Goal: Task Accomplishment & Management: Use online tool/utility

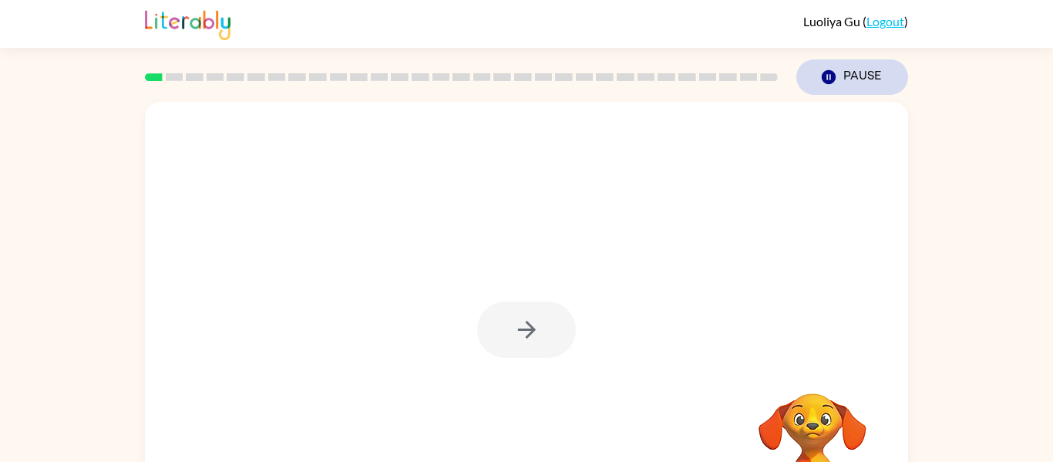
click at [834, 72] on icon "Pause" at bounding box center [828, 77] width 17 height 17
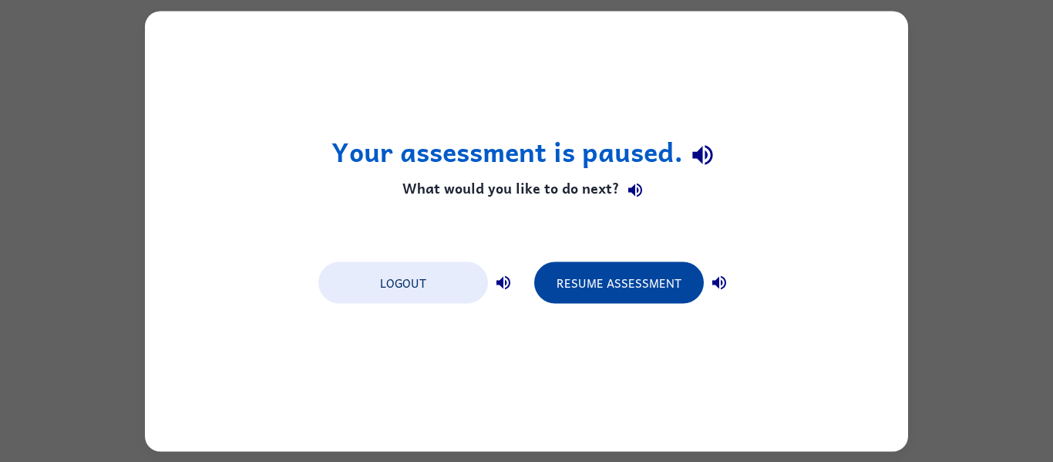
click at [567, 280] on button "Resume Assessment" at bounding box center [619, 282] width 170 height 42
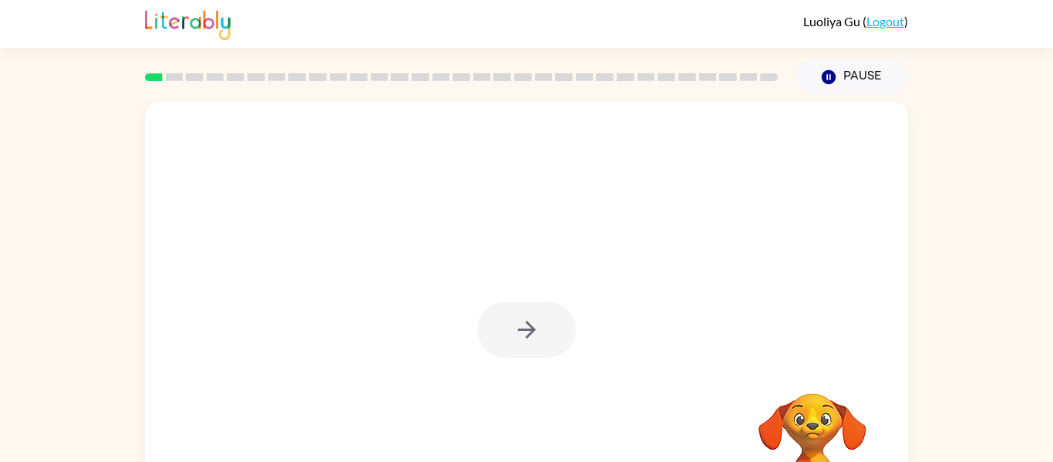
click at [541, 344] on div at bounding box center [526, 329] width 99 height 56
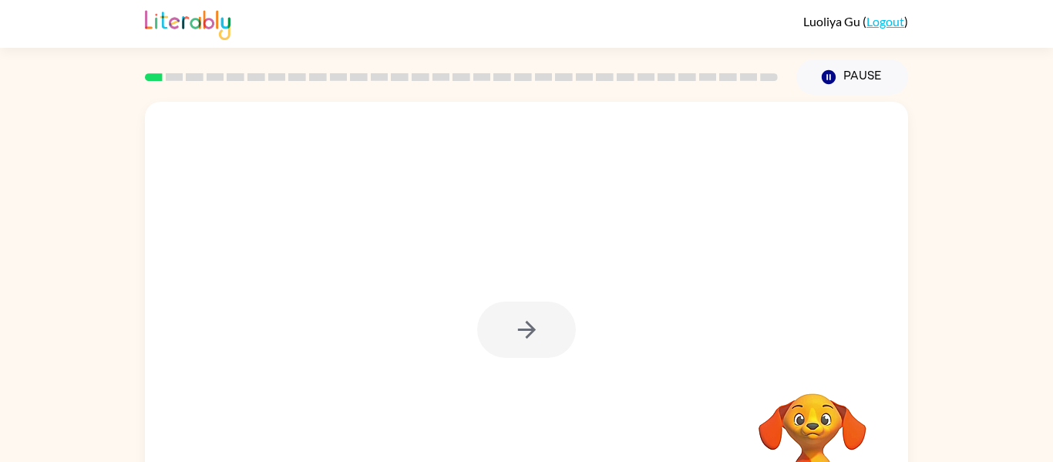
click at [541, 344] on div at bounding box center [526, 329] width 99 height 56
click at [535, 339] on div at bounding box center [526, 329] width 99 height 56
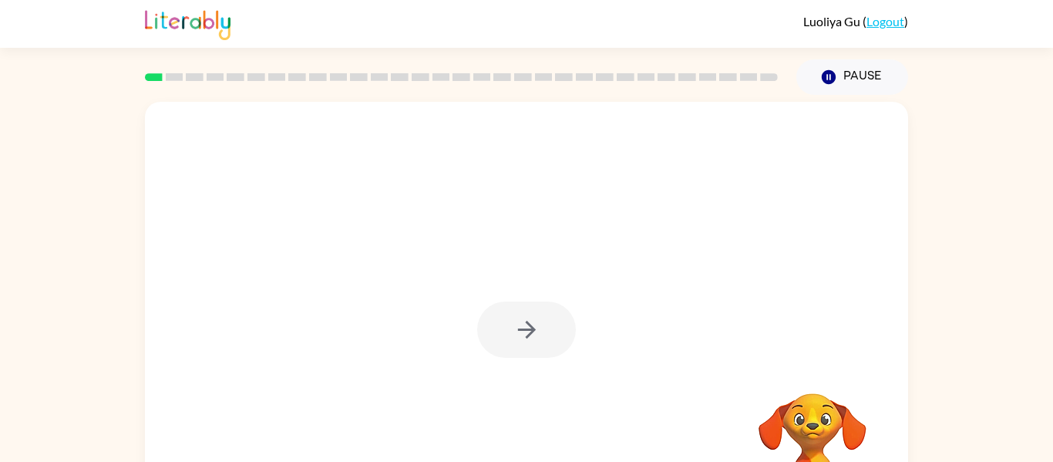
click at [535, 339] on div at bounding box center [526, 329] width 99 height 56
click at [535, 339] on icon "button" at bounding box center [526, 329] width 27 height 27
click at [535, 339] on div at bounding box center [526, 322] width 763 height 440
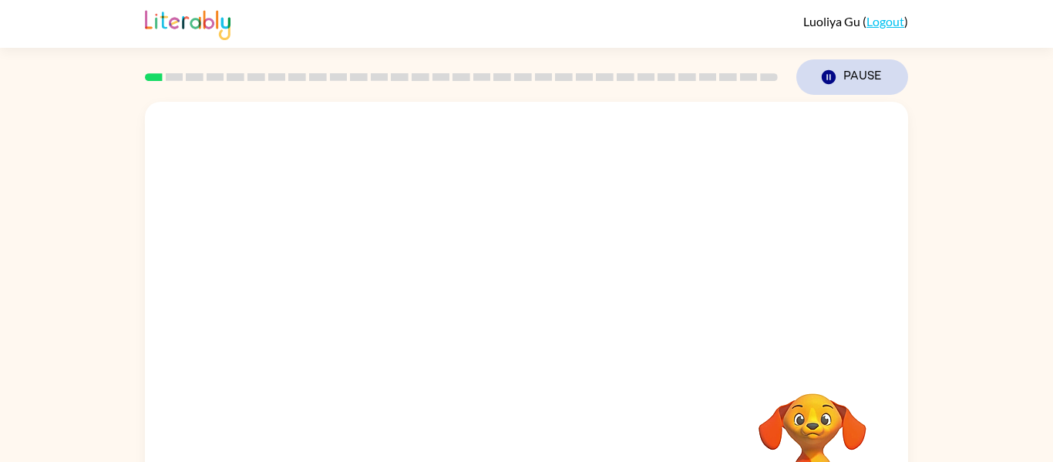
click at [829, 77] on icon "button" at bounding box center [829, 77] width 14 height 14
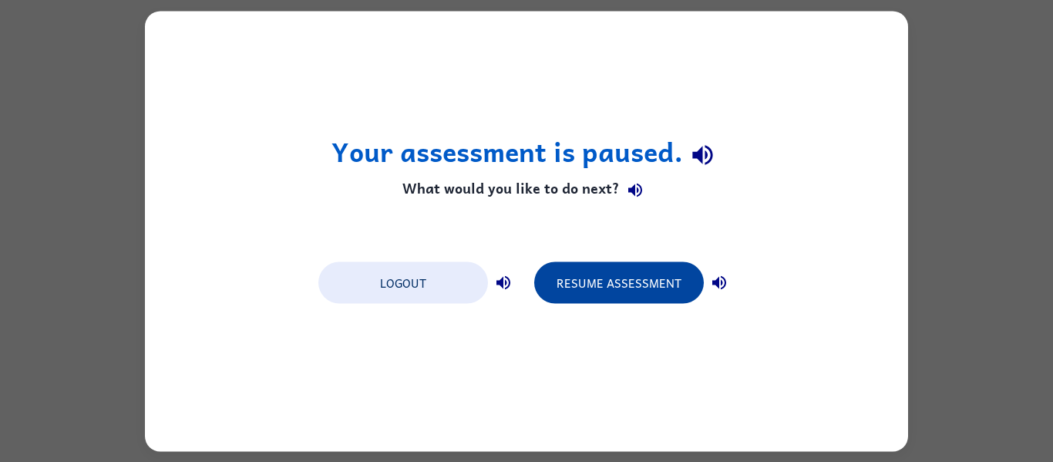
click at [594, 285] on button "Resume Assessment" at bounding box center [619, 282] width 170 height 42
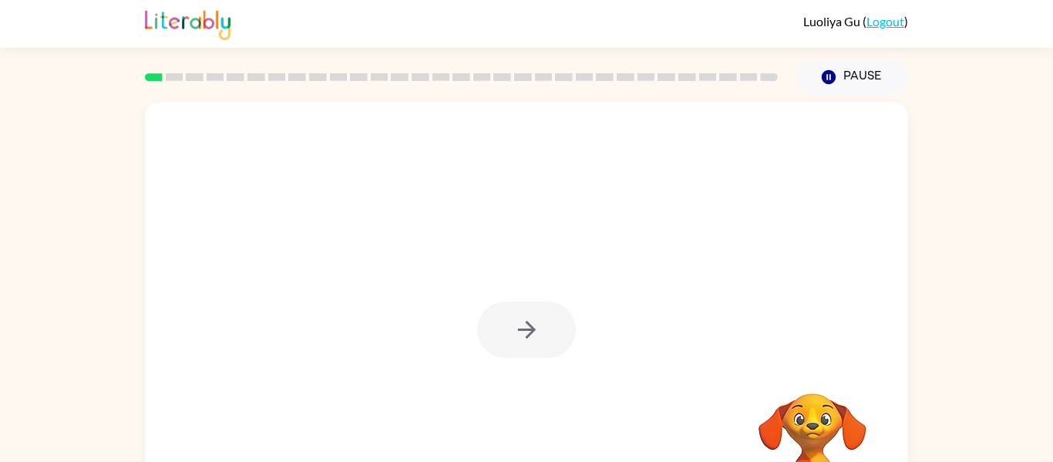
click at [173, 83] on div at bounding box center [461, 77] width 651 height 54
click at [176, 76] on rect at bounding box center [175, 77] width 18 height 8
click at [532, 329] on icon "button" at bounding box center [526, 330] width 18 height 18
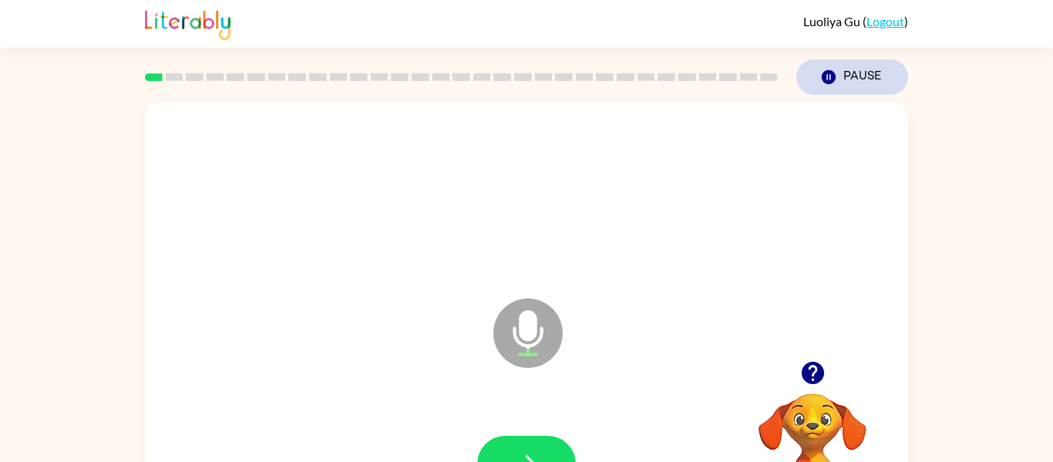
click at [827, 82] on icon "button" at bounding box center [829, 77] width 14 height 14
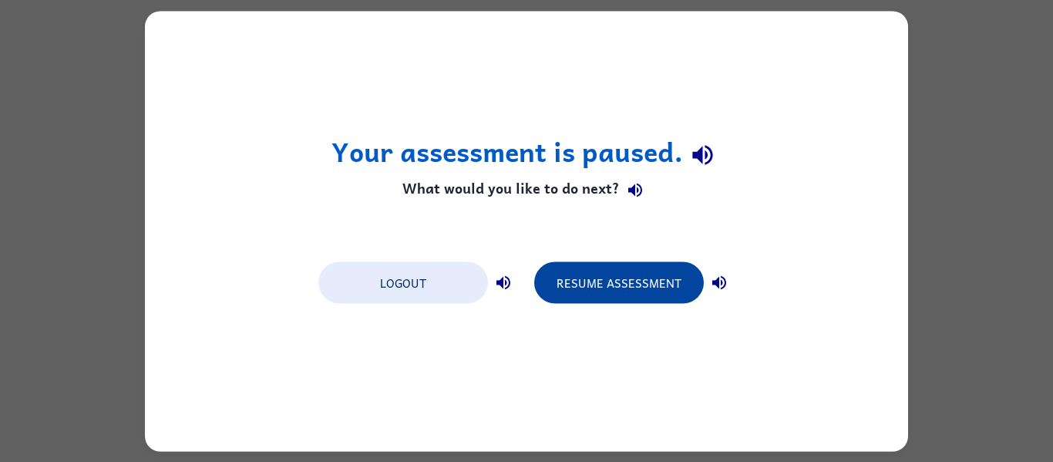
click at [624, 285] on button "Resume Assessment" at bounding box center [619, 282] width 170 height 42
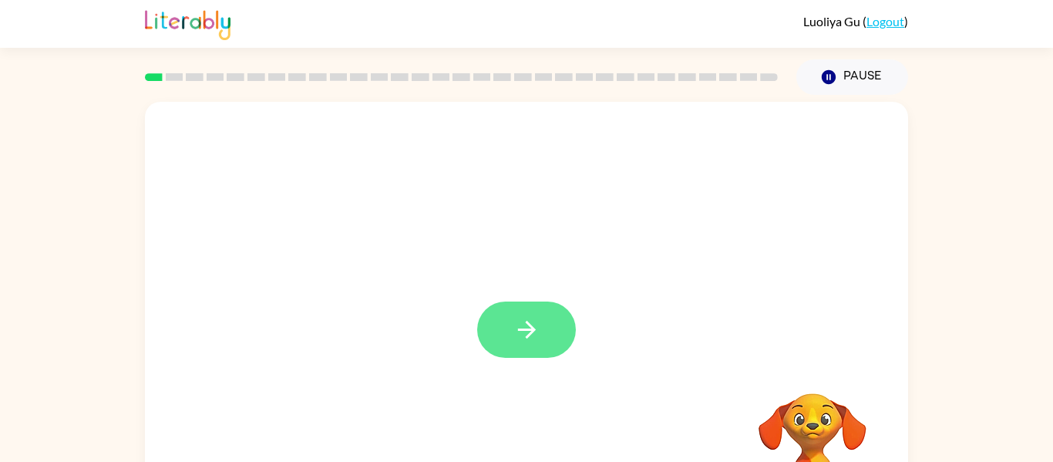
click at [545, 335] on button "button" at bounding box center [526, 329] width 99 height 56
click at [970, 36] on div "Luoliya Gu ( Logout )" at bounding box center [526, 24] width 1053 height 48
click at [173, 81] on div at bounding box center [461, 77] width 651 height 54
click at [173, 75] on rect at bounding box center [175, 77] width 18 height 8
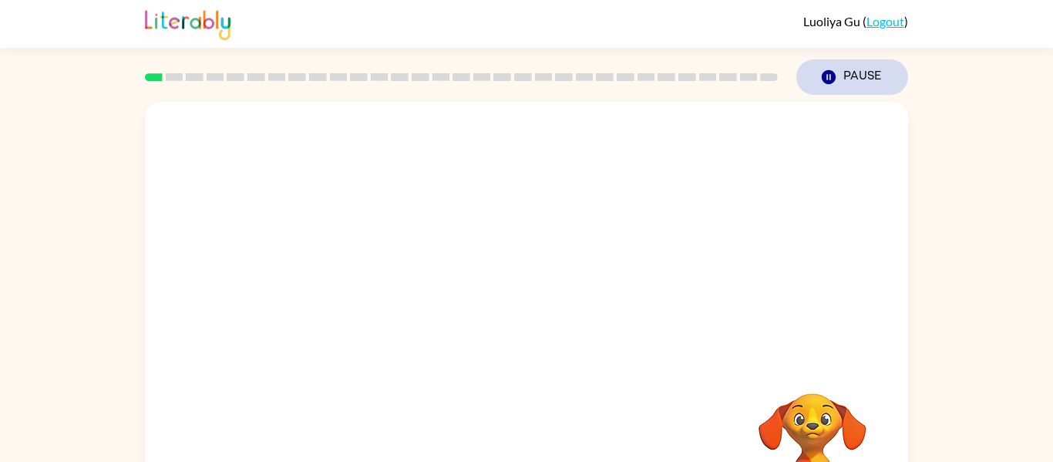
click at [827, 76] on icon "Pause" at bounding box center [828, 77] width 17 height 17
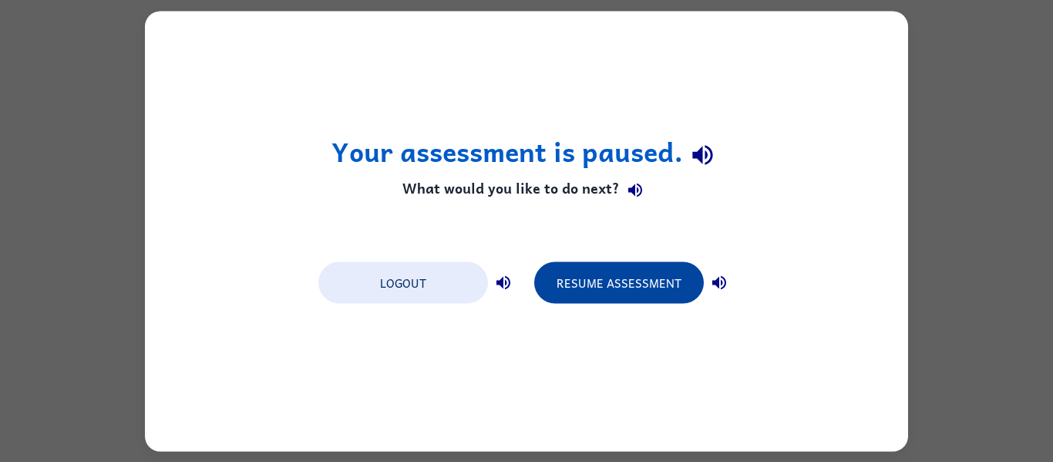
click at [642, 281] on button "Resume Assessment" at bounding box center [619, 282] width 170 height 42
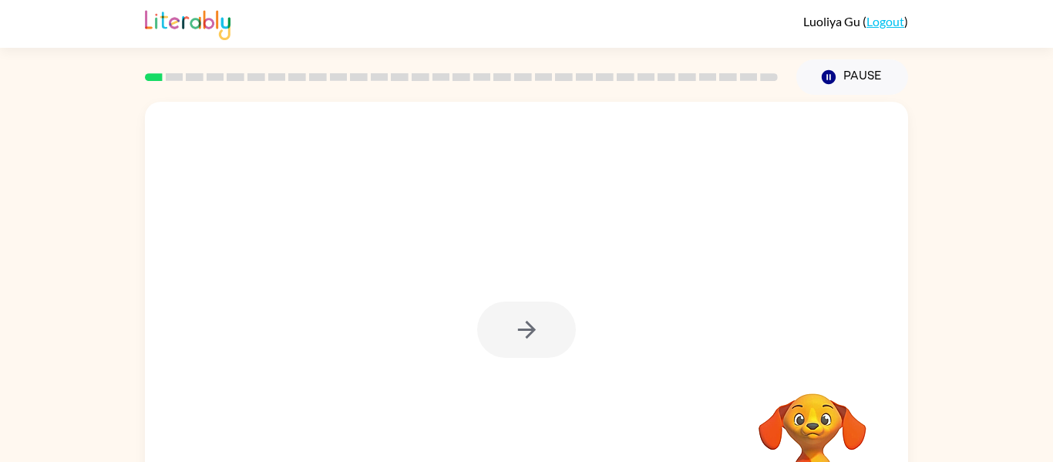
click at [524, 337] on div at bounding box center [526, 329] width 99 height 56
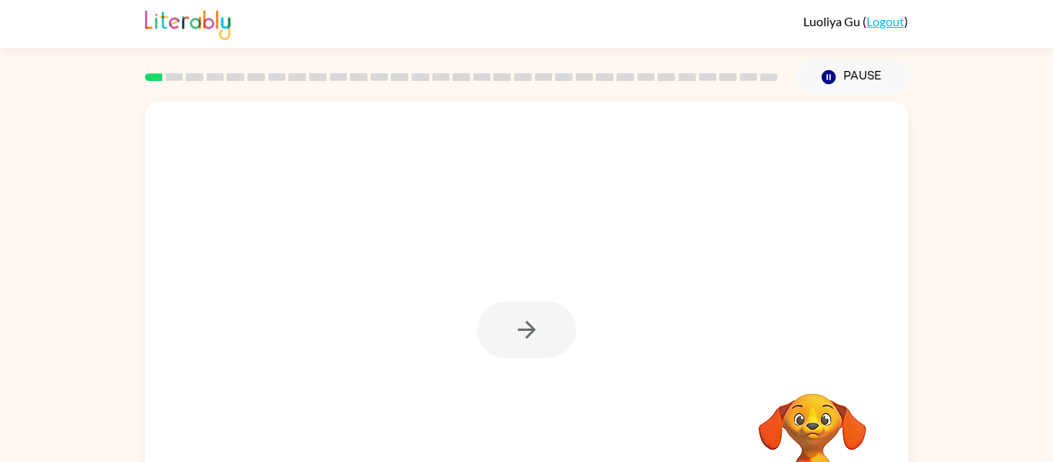
click at [524, 337] on div at bounding box center [526, 329] width 99 height 56
click at [524, 337] on icon "button" at bounding box center [526, 329] width 27 height 27
click at [524, 337] on div at bounding box center [526, 322] width 763 height 440
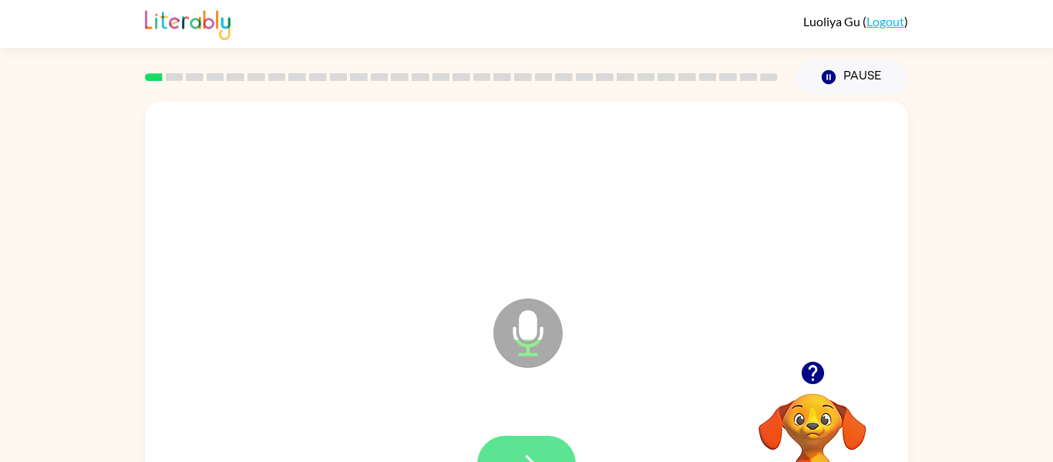
click at [541, 443] on button "button" at bounding box center [526, 463] width 99 height 56
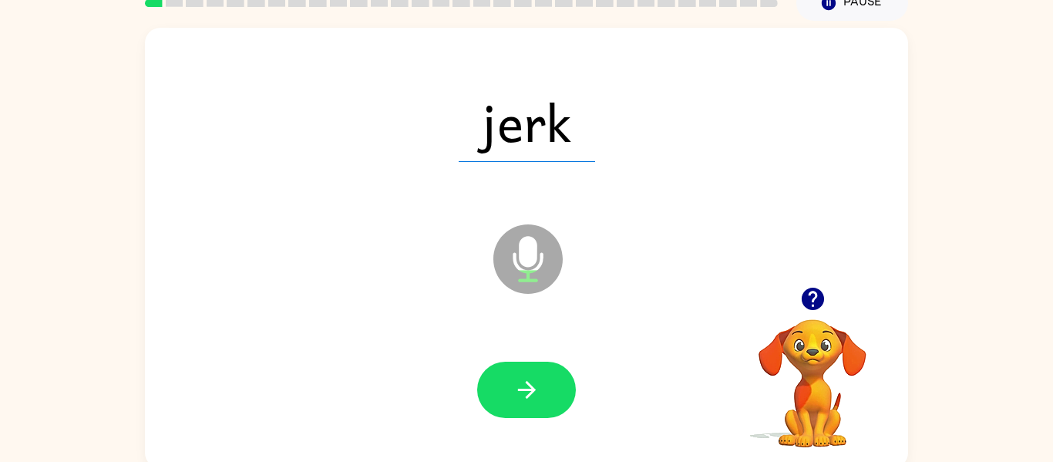
scroll to position [80, 0]
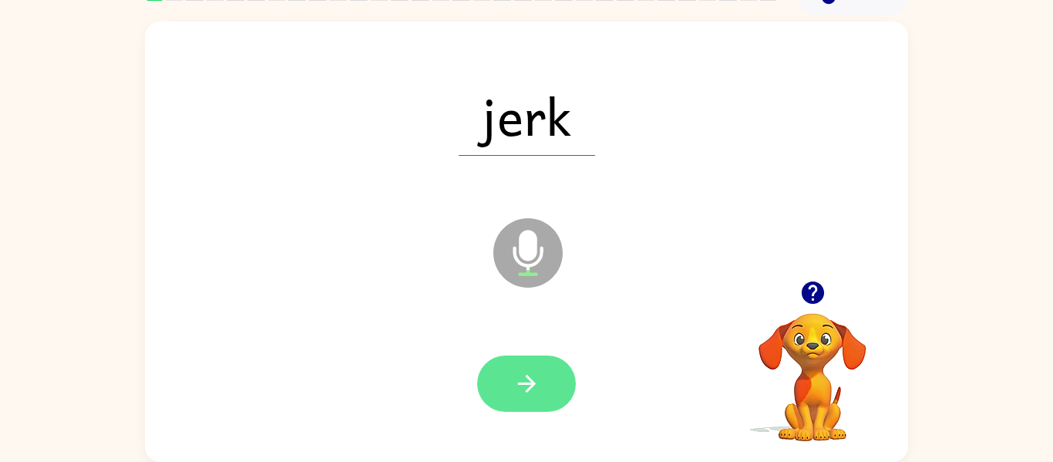
click at [548, 376] on button "button" at bounding box center [526, 383] width 99 height 56
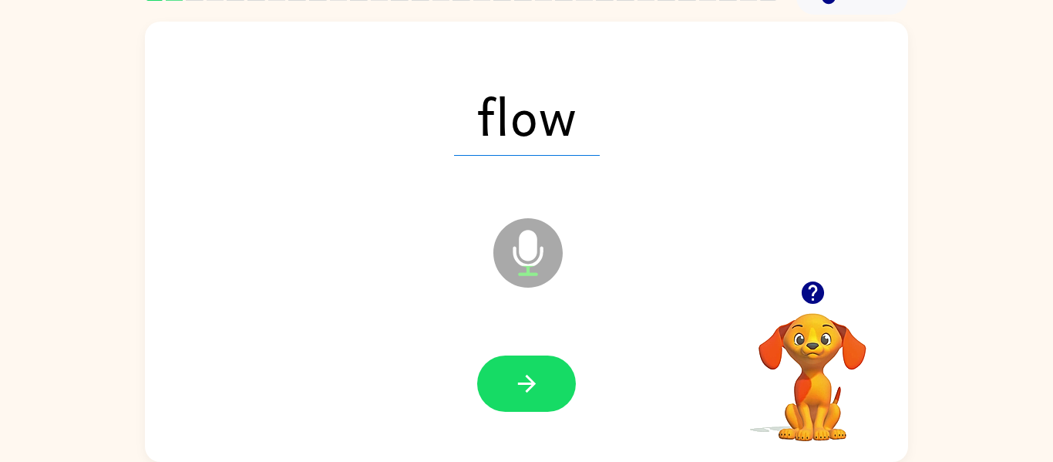
click at [526, 380] on icon "button" at bounding box center [526, 383] width 27 height 27
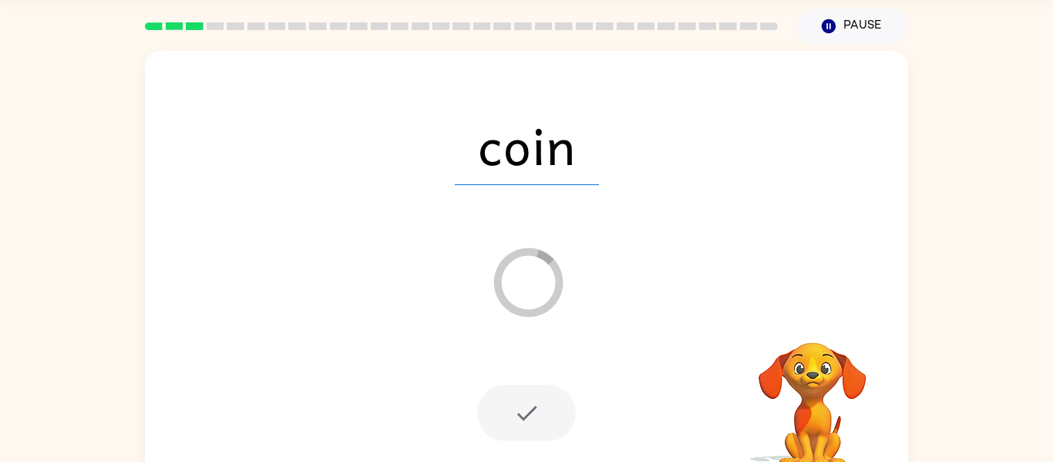
scroll to position [49, 0]
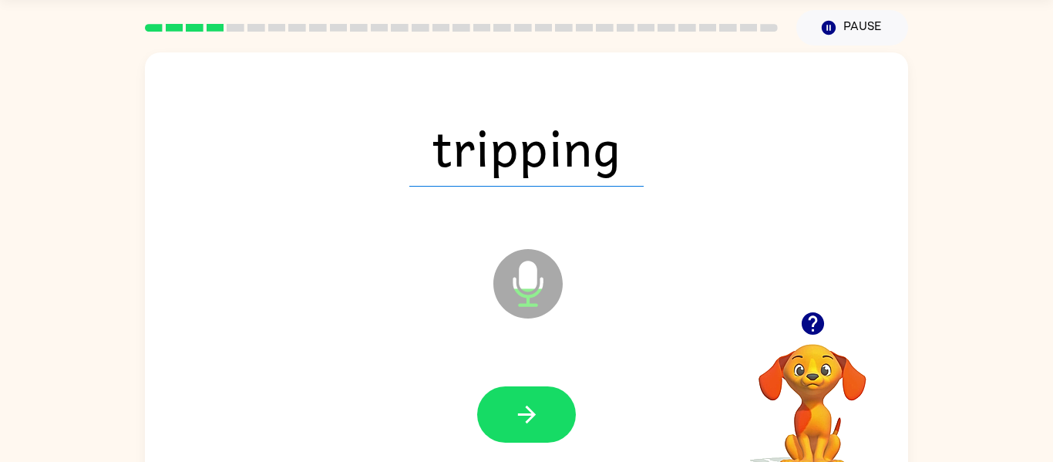
click at [525, 388] on button "button" at bounding box center [526, 414] width 99 height 56
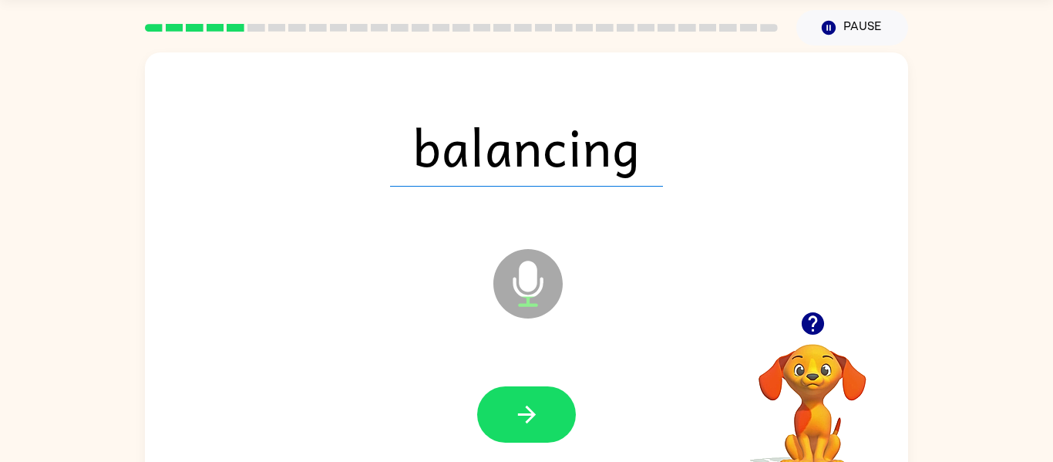
click at [525, 388] on button "button" at bounding box center [526, 414] width 99 height 56
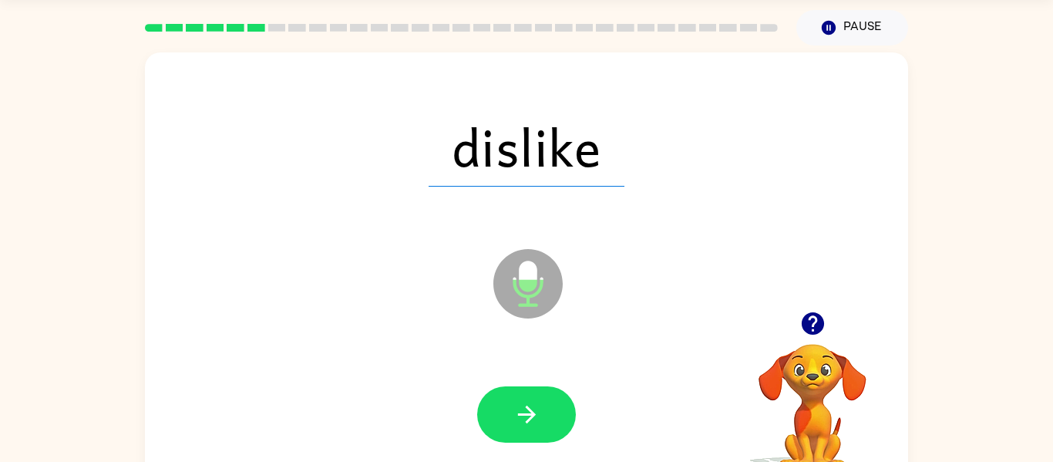
click at [525, 388] on button "button" at bounding box center [526, 414] width 99 height 56
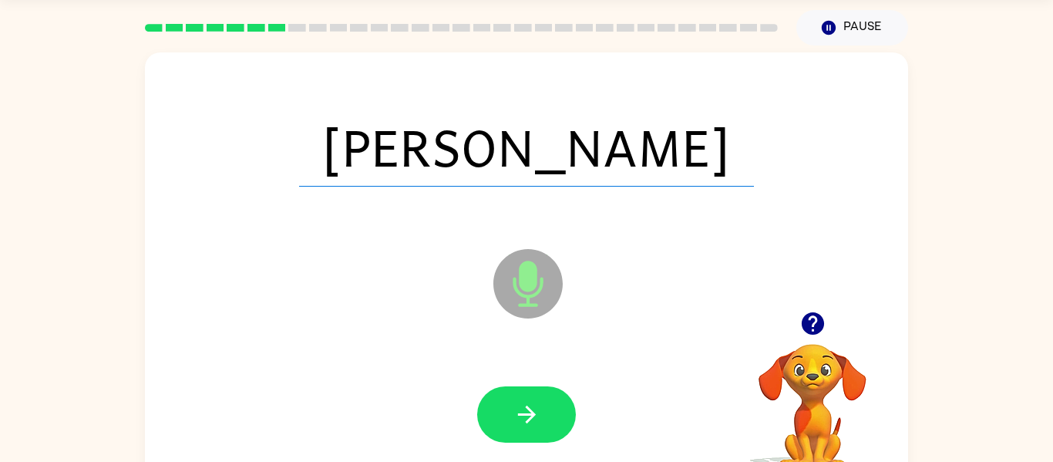
click at [525, 388] on button "button" at bounding box center [526, 414] width 99 height 56
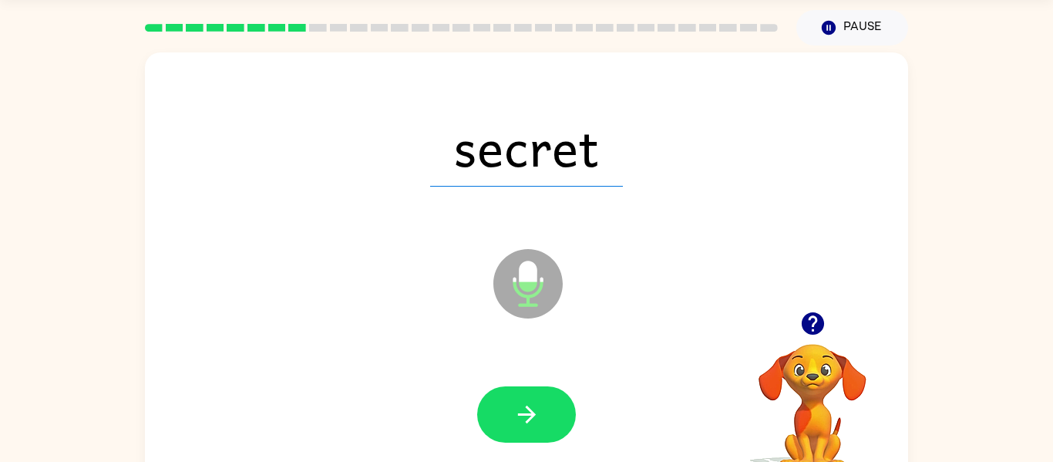
click at [525, 388] on button "button" at bounding box center [526, 414] width 99 height 56
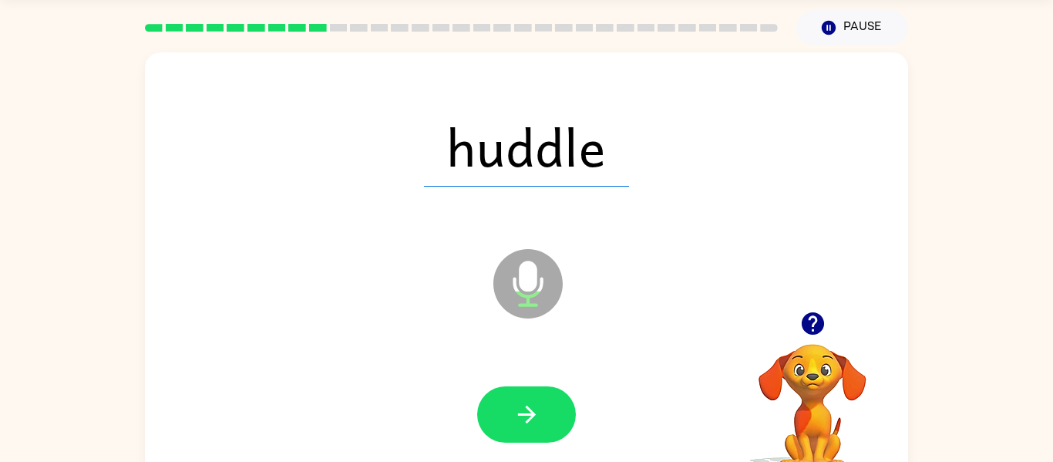
click at [525, 388] on button "button" at bounding box center [526, 414] width 99 height 56
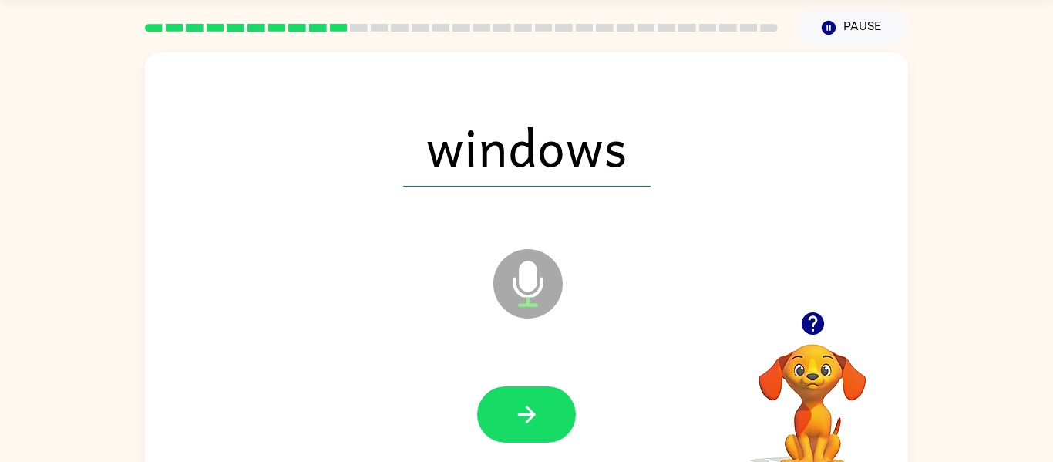
click at [525, 388] on button "button" at bounding box center [526, 414] width 99 height 56
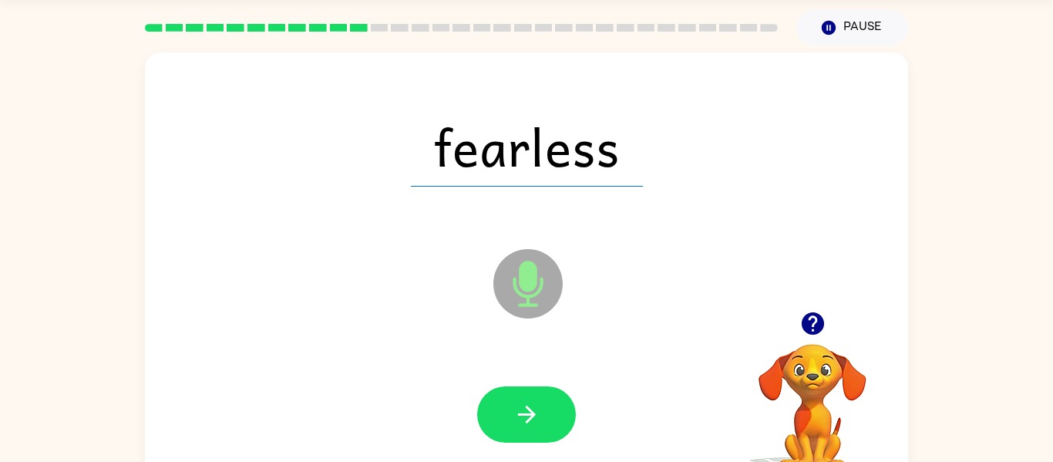
click at [525, 388] on button "button" at bounding box center [526, 414] width 99 height 56
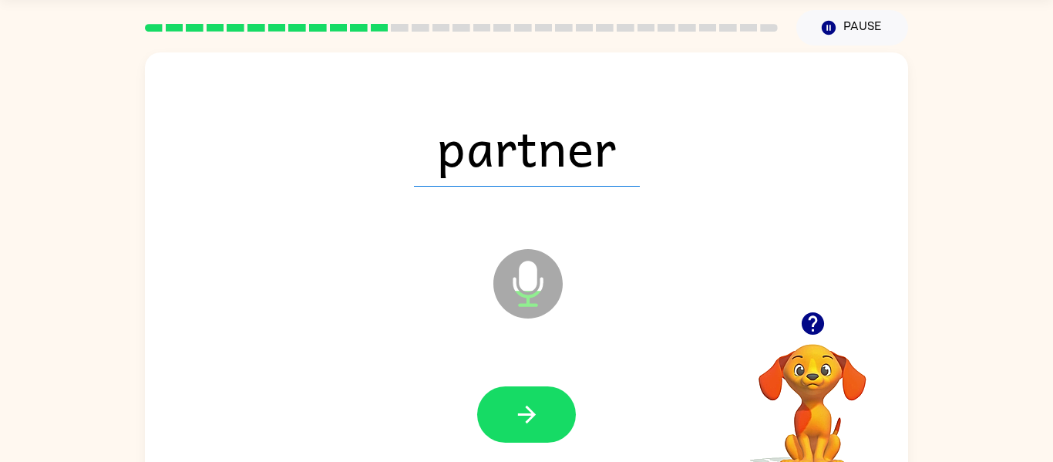
click at [525, 388] on button "button" at bounding box center [526, 414] width 99 height 56
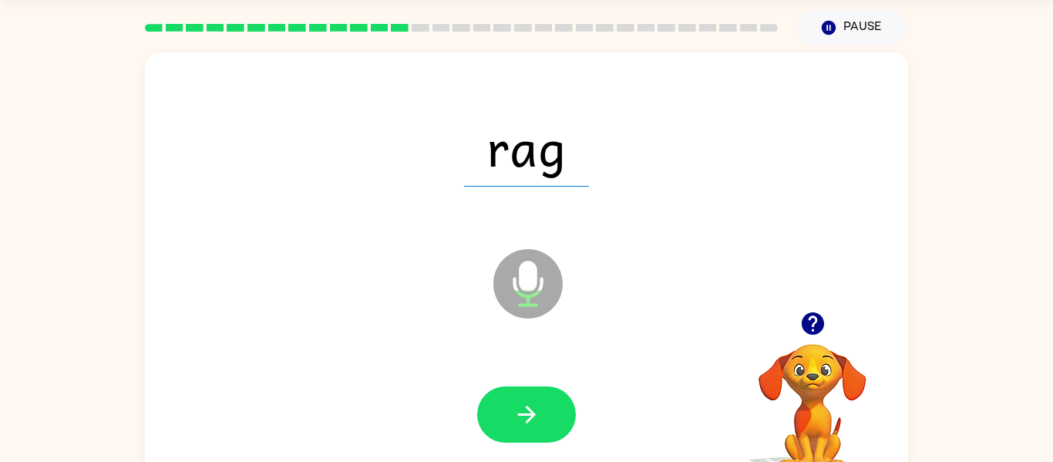
click at [525, 388] on button "button" at bounding box center [526, 414] width 99 height 56
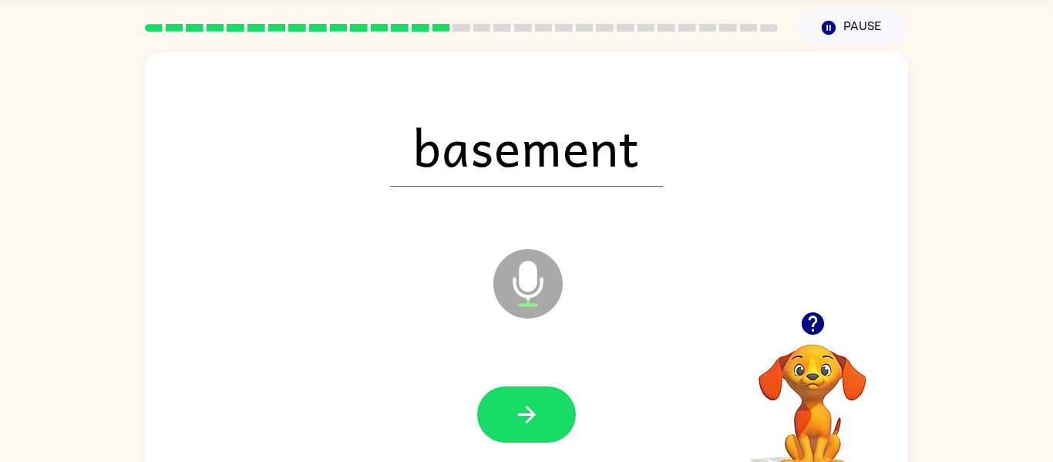
click at [525, 388] on button "button" at bounding box center [526, 414] width 99 height 56
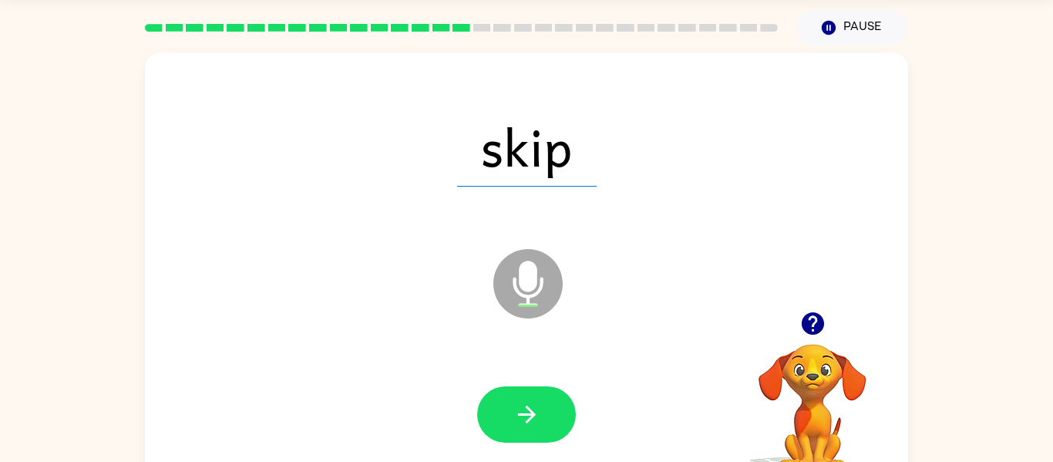
click at [525, 388] on button "button" at bounding box center [526, 414] width 99 height 56
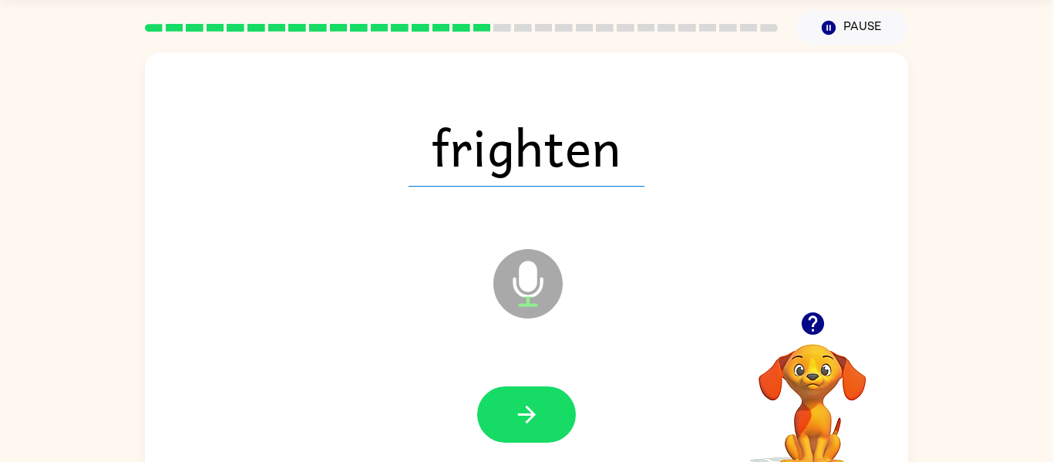
click at [525, 388] on button "button" at bounding box center [526, 414] width 99 height 56
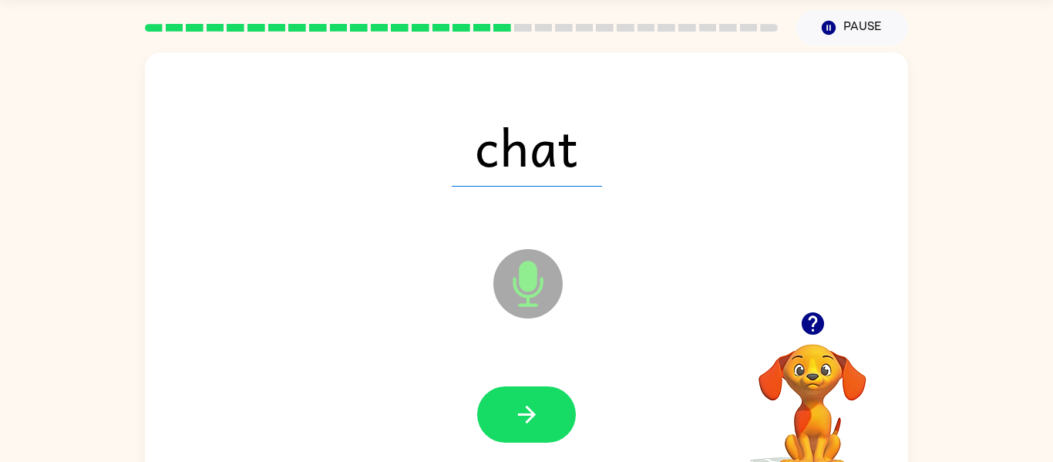
click at [525, 388] on button "button" at bounding box center [526, 414] width 99 height 56
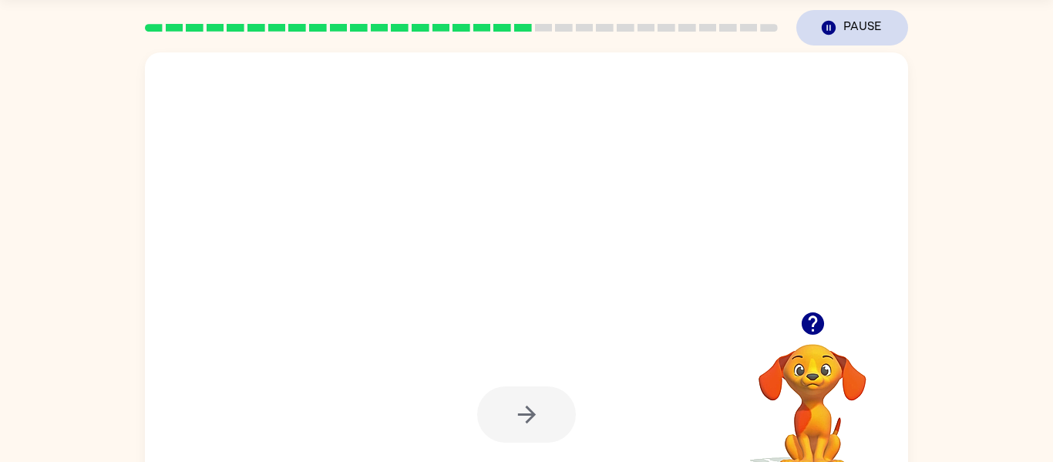
click at [842, 31] on button "Pause Pause" at bounding box center [852, 27] width 112 height 35
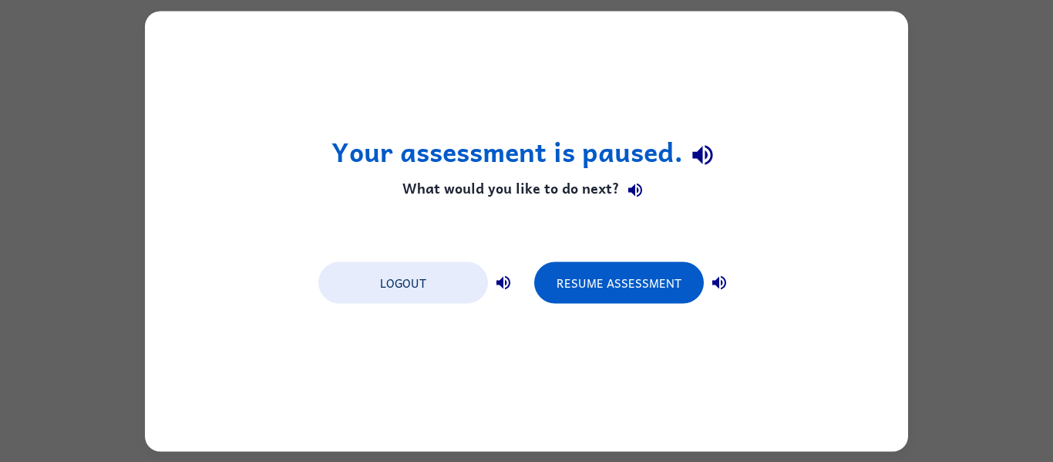
scroll to position [0, 0]
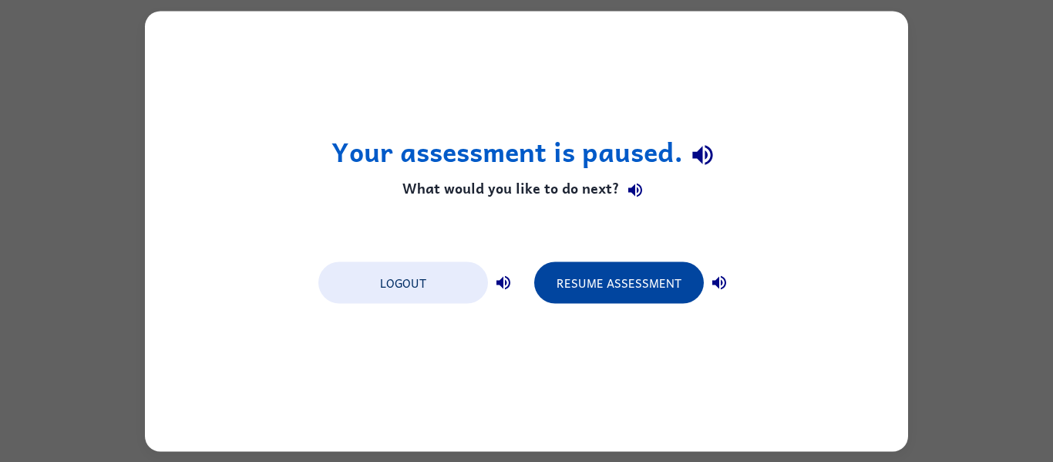
click at [605, 271] on button "Resume Assessment" at bounding box center [619, 282] width 170 height 42
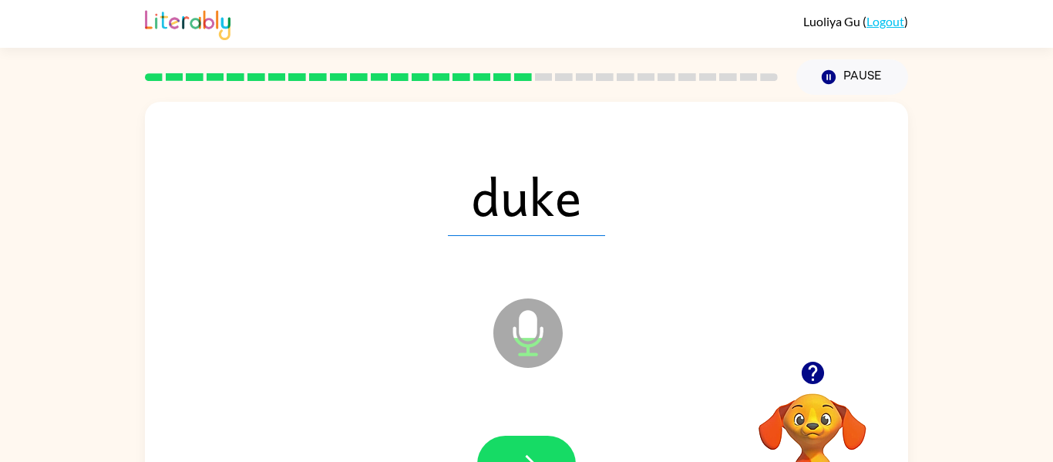
click at [523, 459] on icon "button" at bounding box center [526, 463] width 27 height 27
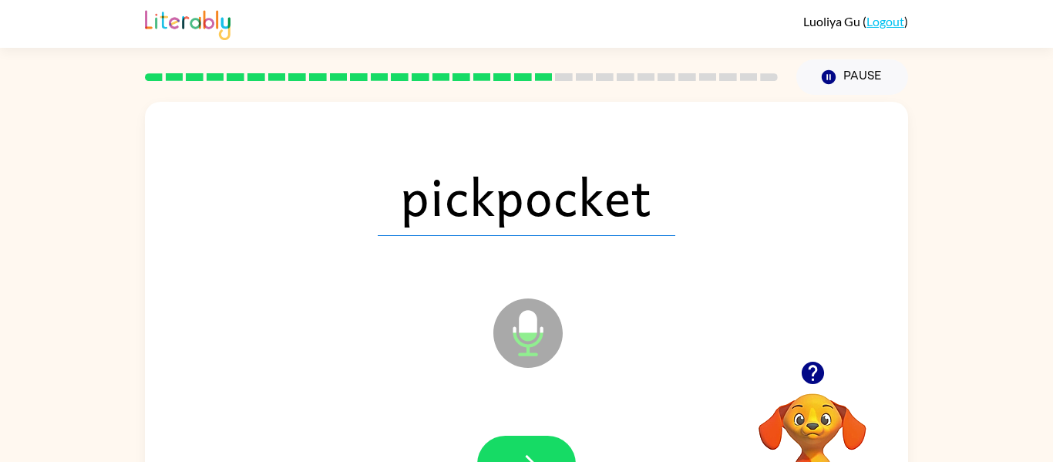
click at [518, 447] on button "button" at bounding box center [526, 463] width 99 height 56
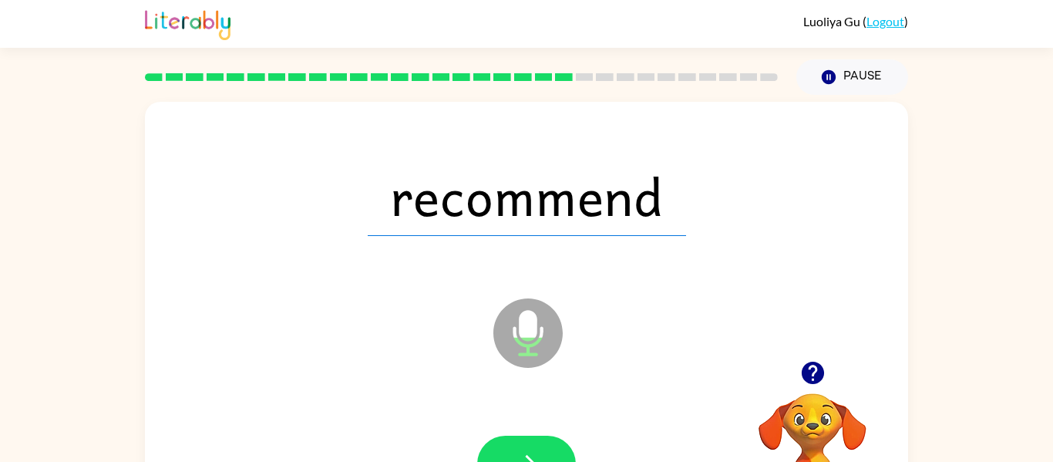
click at [518, 447] on button "button" at bounding box center [526, 463] width 99 height 56
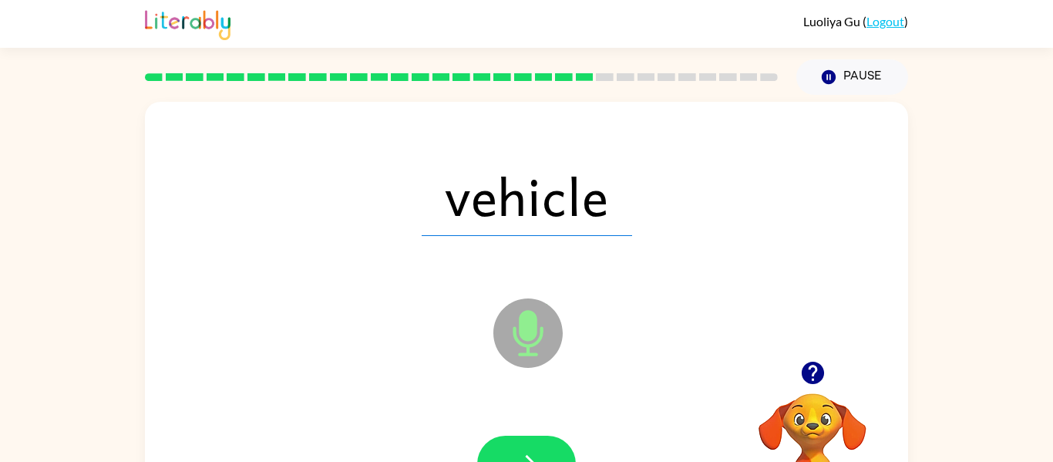
click at [518, 447] on button "button" at bounding box center [526, 463] width 99 height 56
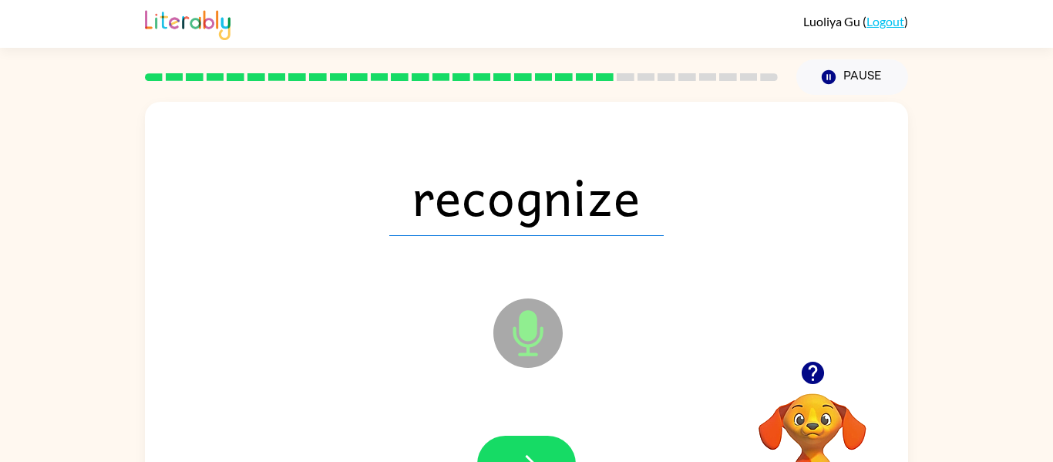
click at [518, 447] on button "button" at bounding box center [526, 463] width 99 height 56
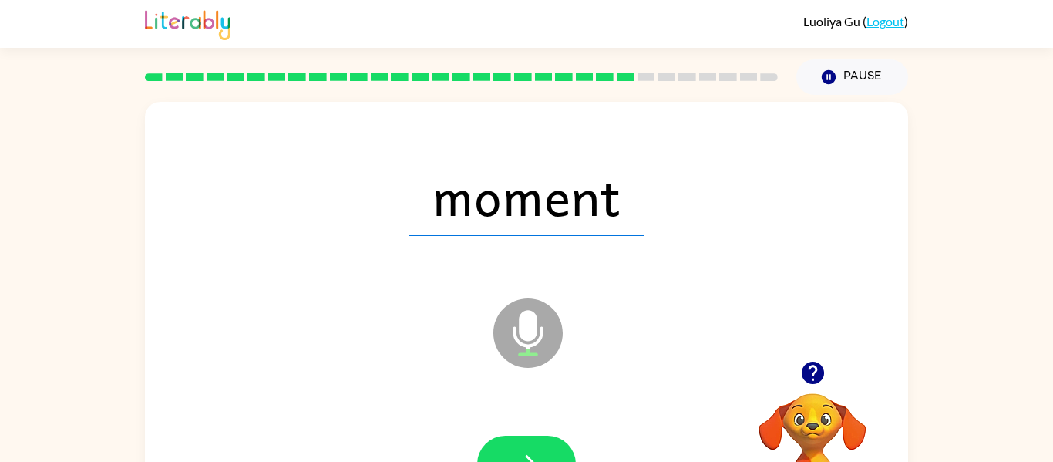
click at [518, 447] on button "button" at bounding box center [526, 463] width 99 height 56
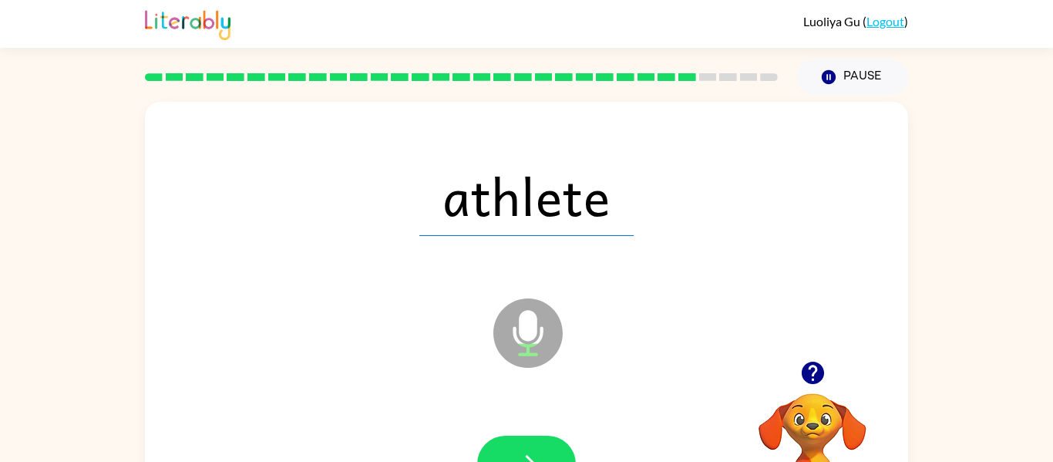
click at [518, 447] on button "button" at bounding box center [526, 463] width 99 height 56
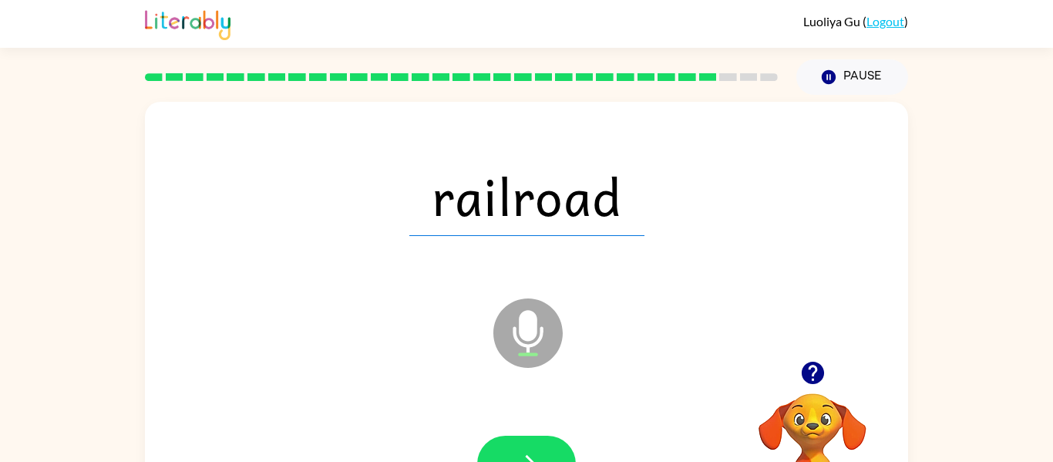
click at [518, 447] on button "button" at bounding box center [526, 463] width 99 height 56
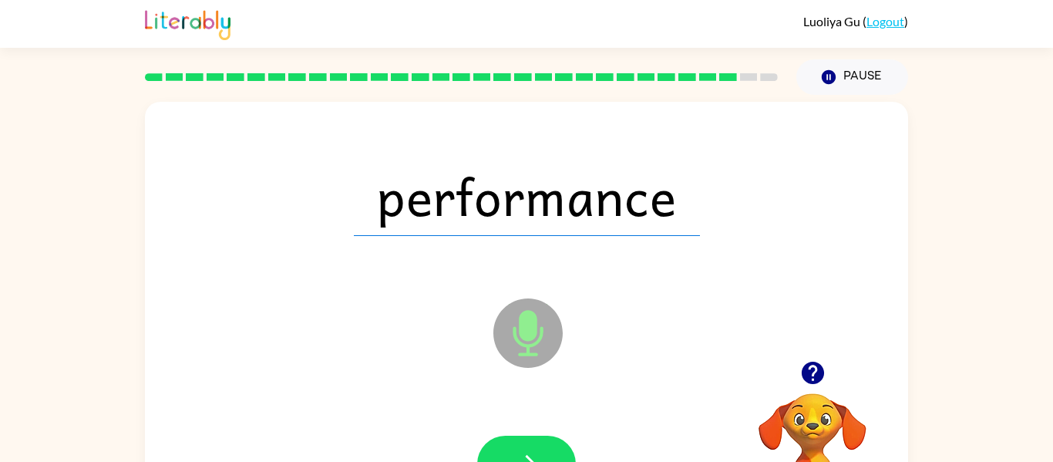
click at [518, 447] on button "button" at bounding box center [526, 463] width 99 height 56
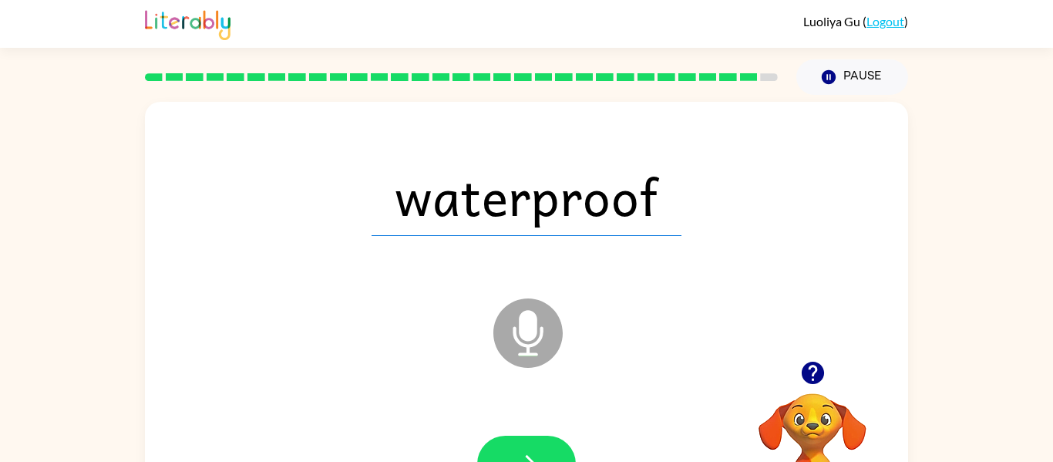
click at [518, 447] on button "button" at bounding box center [526, 463] width 99 height 56
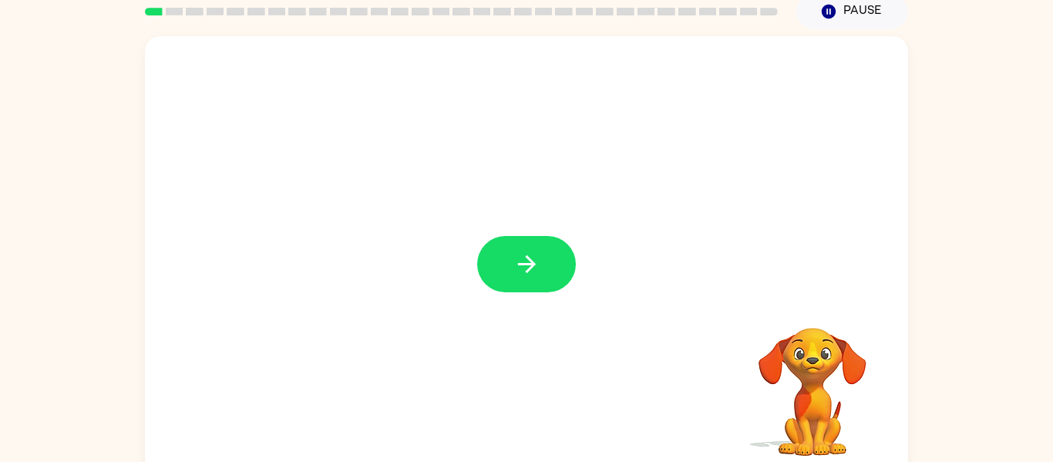
scroll to position [80, 0]
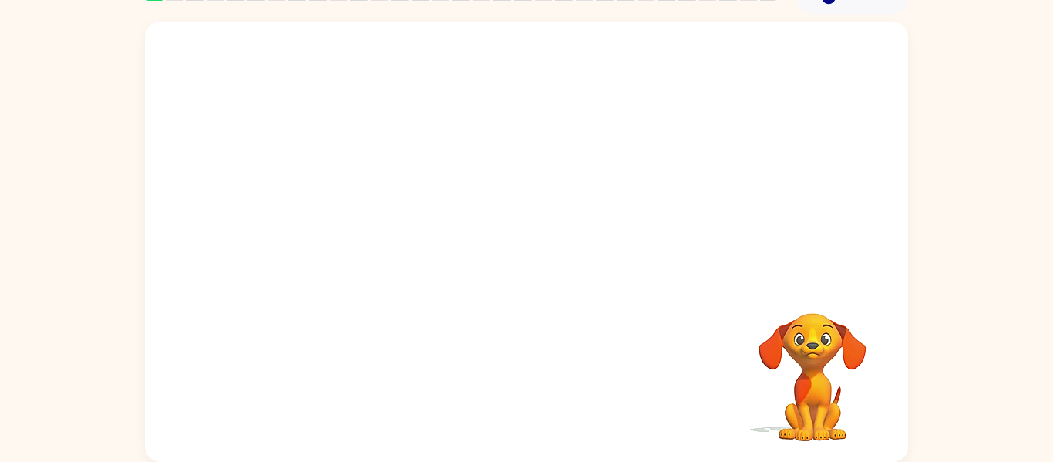
click at [539, 270] on div "Your browser must support playing .mp4 files to use Literably. Please try using…" at bounding box center [526, 242] width 763 height 440
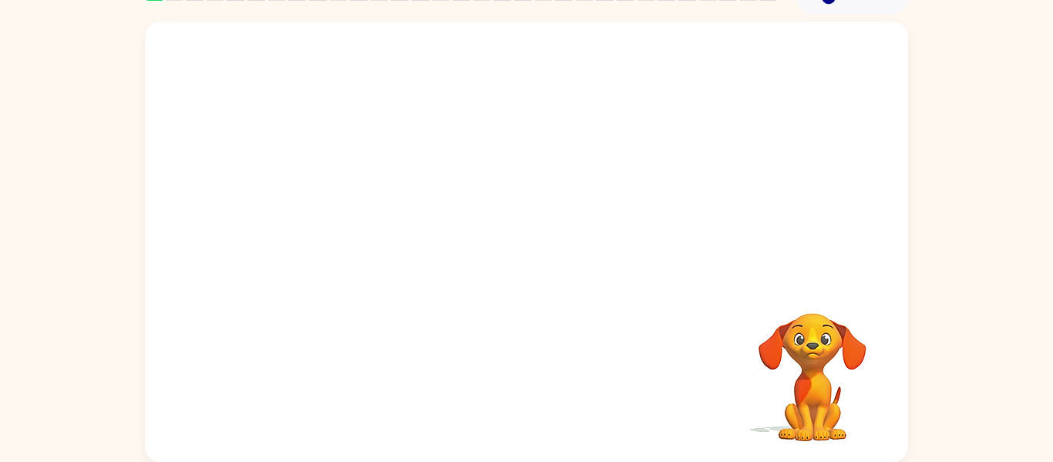
click at [539, 270] on div "Your browser must support playing .mp4 files to use Literably. Please try using…" at bounding box center [526, 242] width 763 height 440
click at [540, 245] on button "button" at bounding box center [526, 249] width 99 height 56
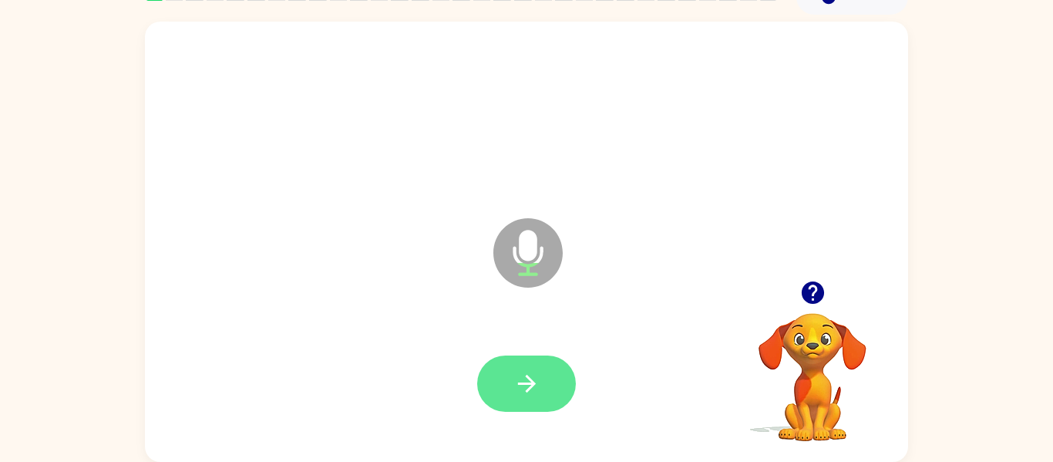
click at [537, 400] on button "button" at bounding box center [526, 383] width 99 height 56
click at [540, 378] on icon "button" at bounding box center [526, 383] width 27 height 27
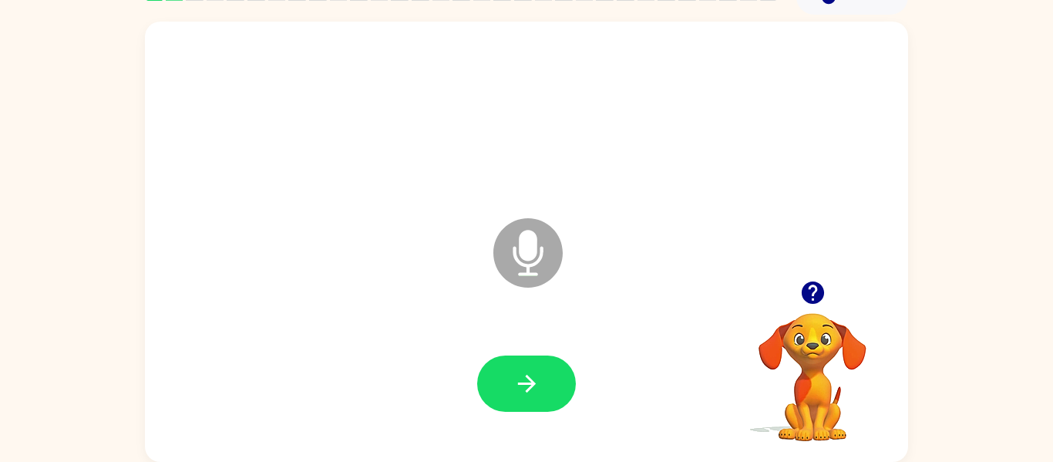
click at [540, 378] on icon "button" at bounding box center [526, 383] width 27 height 27
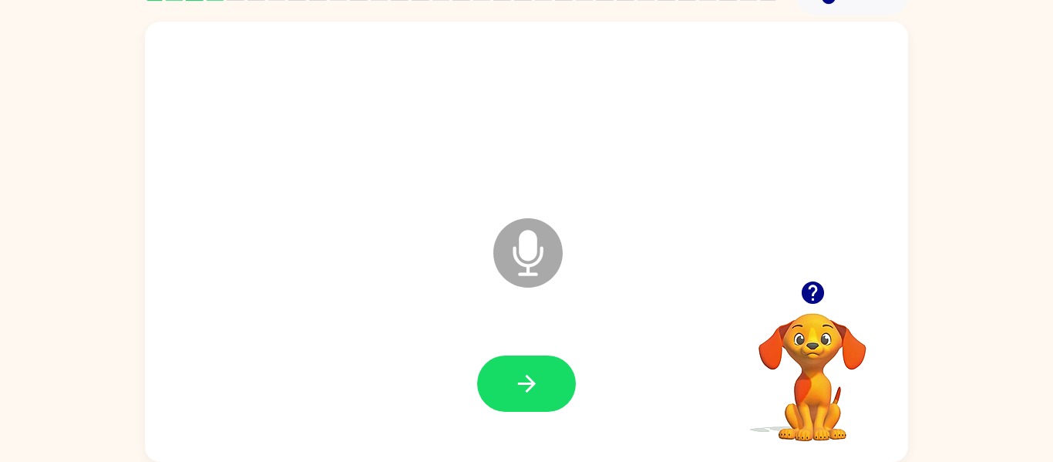
click at [540, 378] on icon "button" at bounding box center [526, 383] width 27 height 27
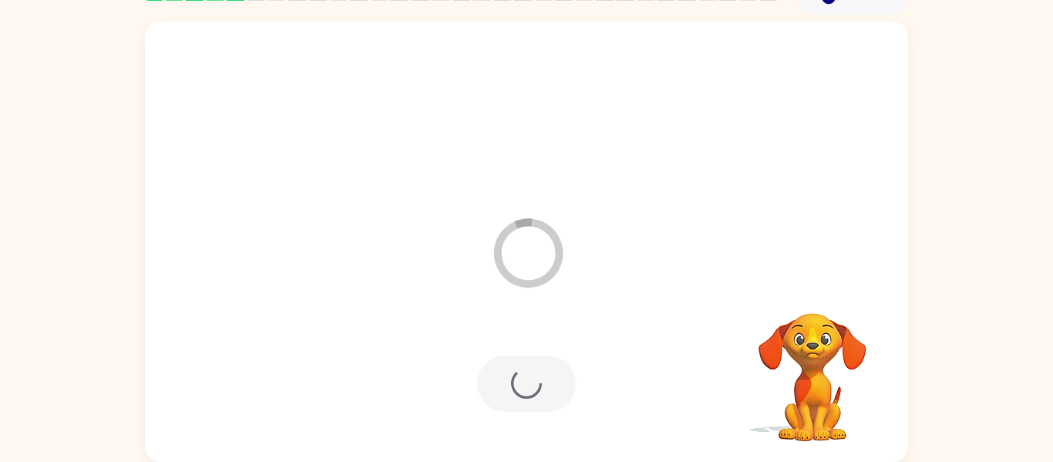
click at [540, 378] on div at bounding box center [526, 383] width 99 height 56
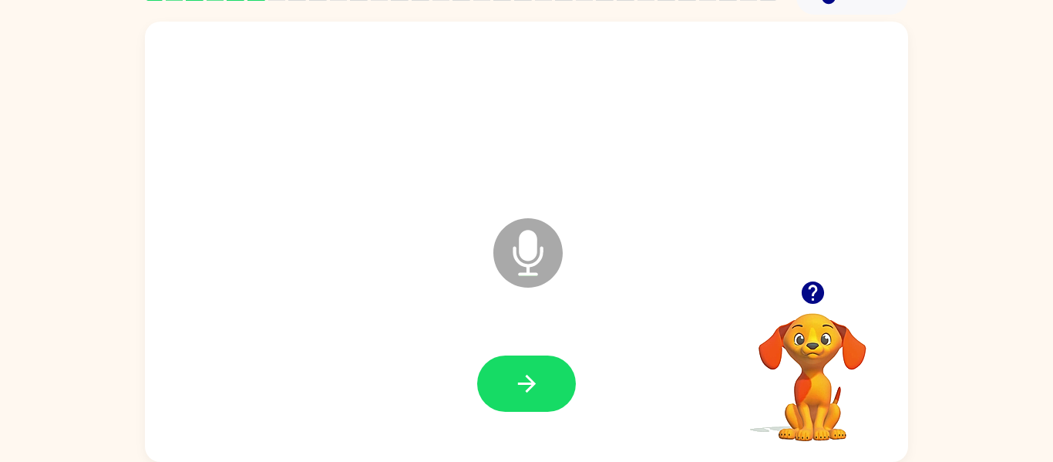
click at [524, 382] on icon "button" at bounding box center [526, 383] width 27 height 27
click at [522, 392] on icon "button" at bounding box center [526, 383] width 27 height 27
click at [494, 385] on button "button" at bounding box center [526, 383] width 99 height 56
click at [550, 374] on button "button" at bounding box center [526, 383] width 99 height 56
click at [524, 389] on icon "button" at bounding box center [526, 383] width 27 height 27
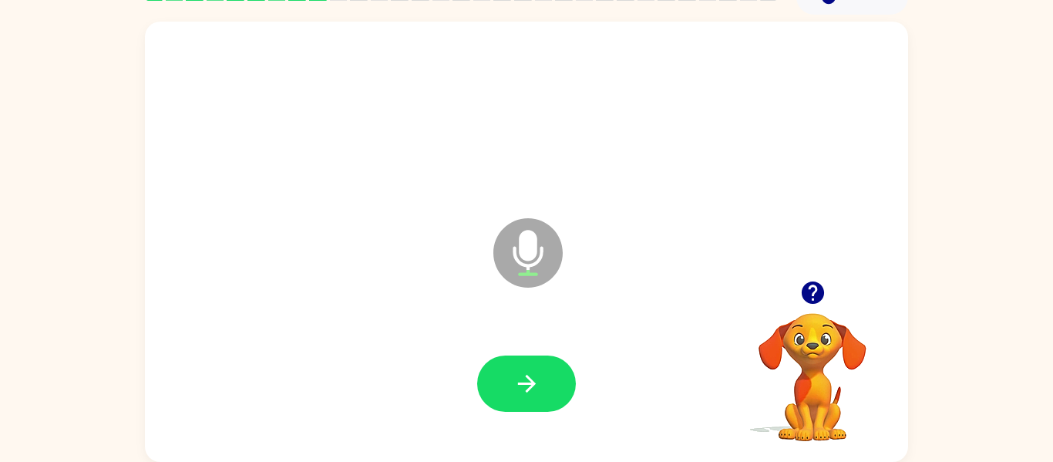
click at [547, 382] on button "button" at bounding box center [526, 383] width 99 height 56
click at [505, 396] on button "button" at bounding box center [526, 383] width 99 height 56
click at [544, 382] on button "button" at bounding box center [526, 383] width 99 height 56
click at [562, 392] on button "button" at bounding box center [526, 383] width 99 height 56
click at [542, 390] on button "button" at bounding box center [526, 383] width 99 height 56
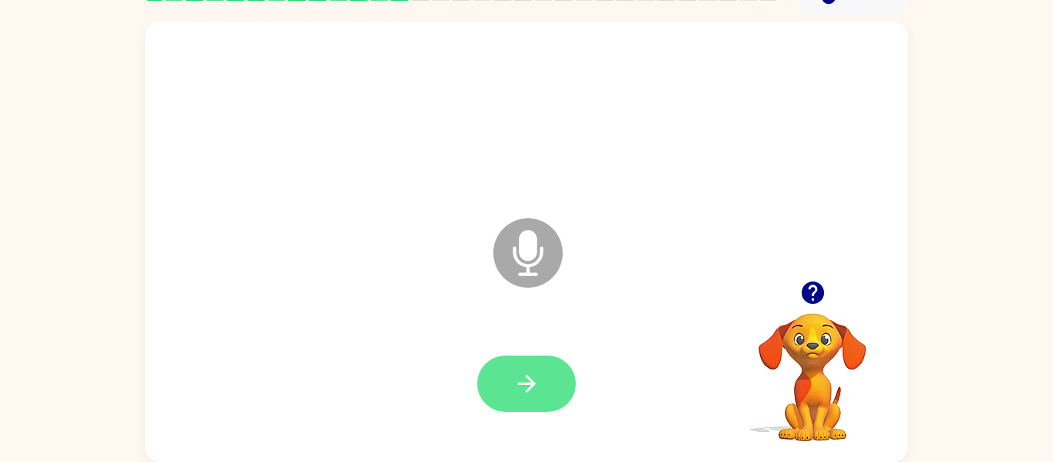
click at [538, 368] on button "button" at bounding box center [526, 383] width 99 height 56
click at [545, 367] on button "button" at bounding box center [526, 383] width 99 height 56
click at [527, 387] on icon "button" at bounding box center [526, 383] width 27 height 27
click at [496, 379] on button "button" at bounding box center [526, 383] width 99 height 56
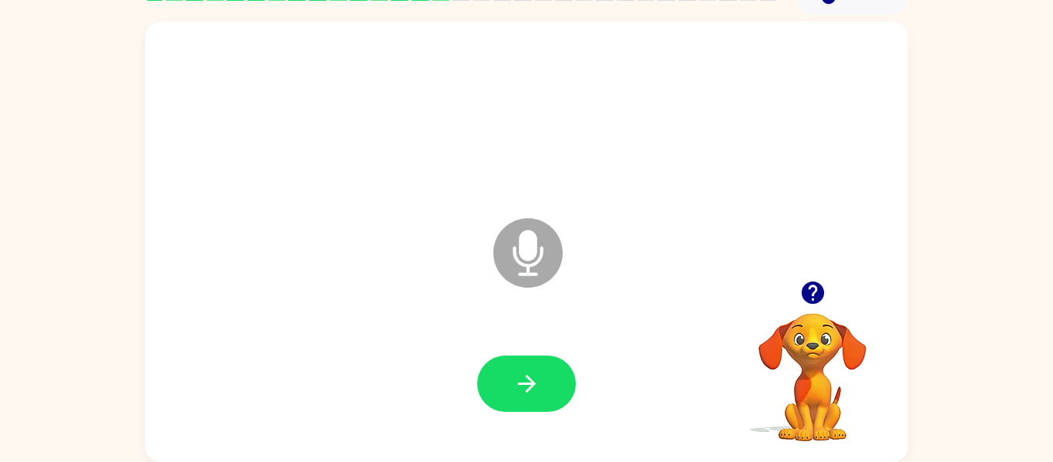
click at [520, 345] on div at bounding box center [526, 384] width 732 height 126
click at [527, 370] on icon "button" at bounding box center [526, 383] width 27 height 27
click at [526, 370] on icon "button" at bounding box center [526, 383] width 27 height 27
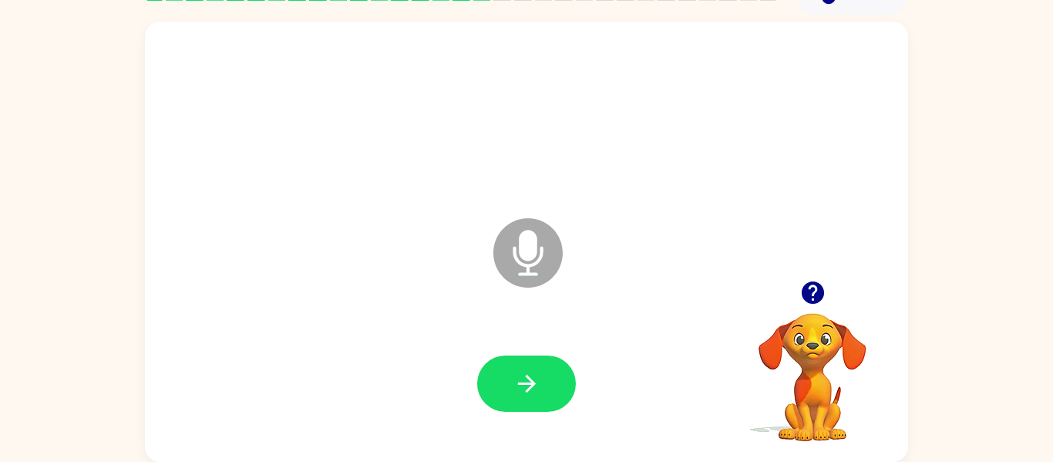
click at [827, 288] on button "button" at bounding box center [812, 292] width 39 height 39
click at [540, 367] on button "button" at bounding box center [526, 383] width 99 height 56
click at [547, 395] on button "button" at bounding box center [526, 383] width 99 height 56
click at [554, 368] on button "button" at bounding box center [526, 383] width 99 height 56
click at [566, 406] on div at bounding box center [526, 383] width 99 height 56
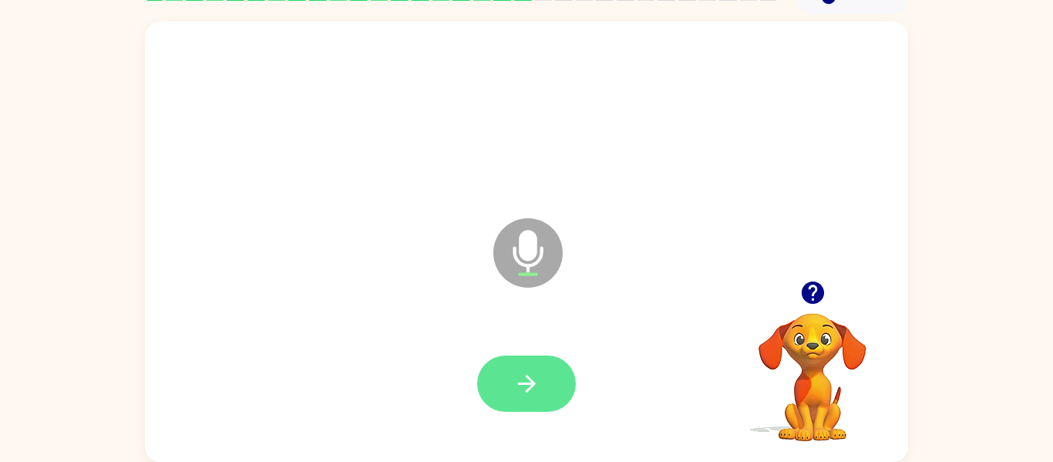
click at [553, 388] on button "button" at bounding box center [526, 383] width 99 height 56
click at [516, 365] on button "button" at bounding box center [526, 383] width 99 height 56
click at [545, 394] on button "button" at bounding box center [526, 383] width 99 height 56
click at [813, 300] on icon "button" at bounding box center [812, 292] width 27 height 27
click at [533, 382] on icon "button" at bounding box center [526, 384] width 18 height 18
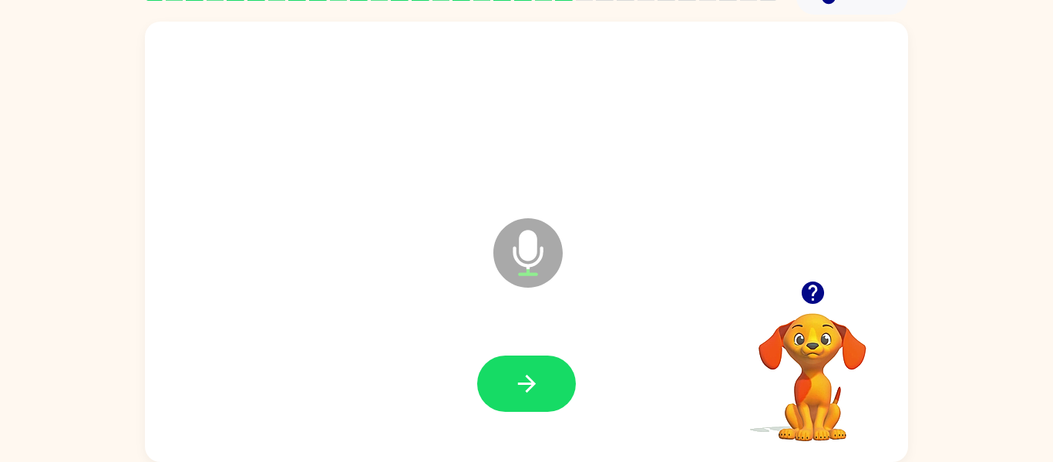
click at [533, 382] on icon "button" at bounding box center [526, 384] width 18 height 18
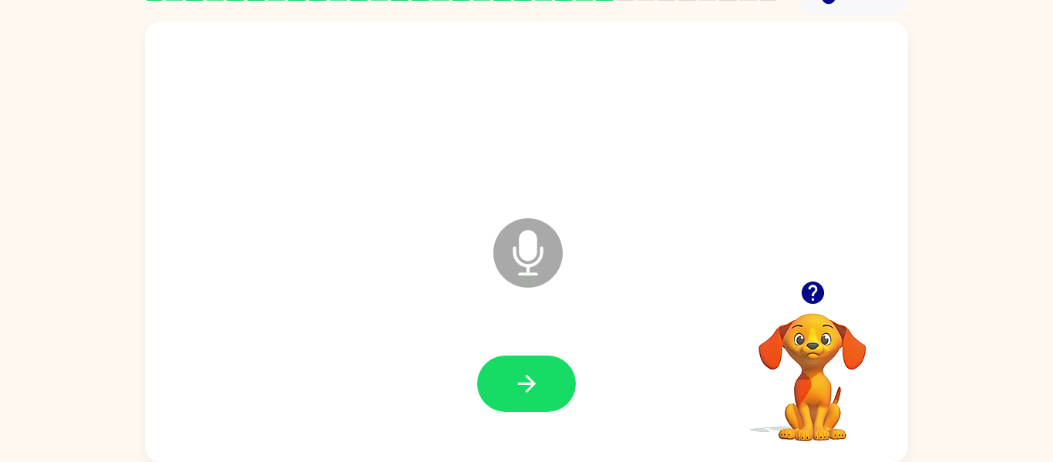
click at [533, 382] on icon "button" at bounding box center [526, 384] width 18 height 18
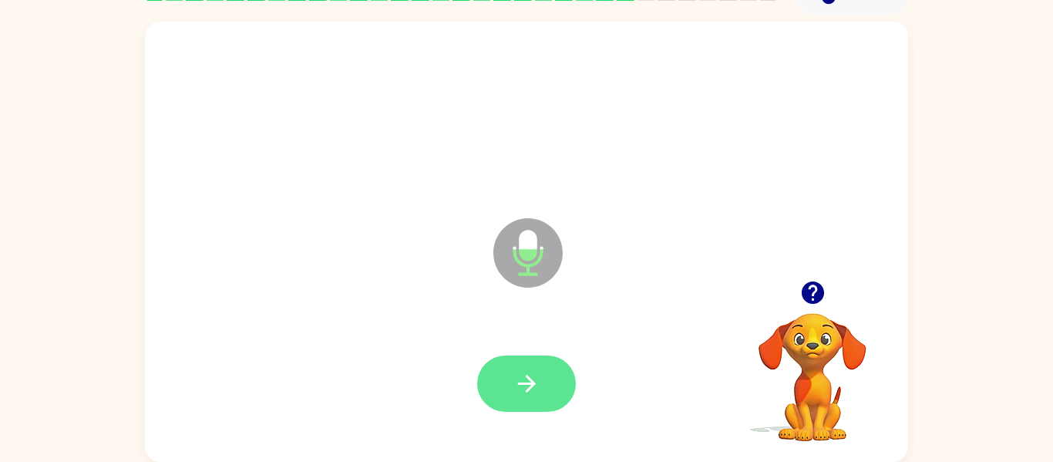
click at [533, 370] on icon "button" at bounding box center [526, 383] width 27 height 27
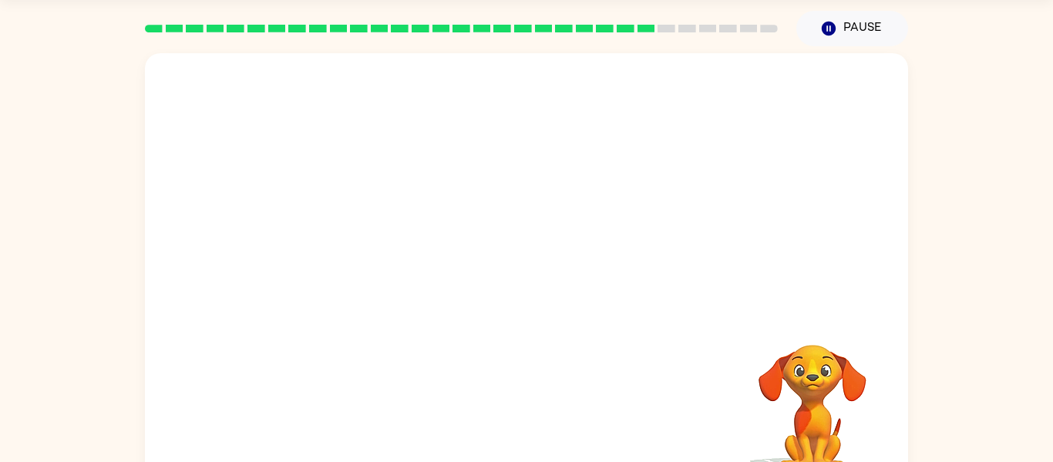
scroll to position [0, 0]
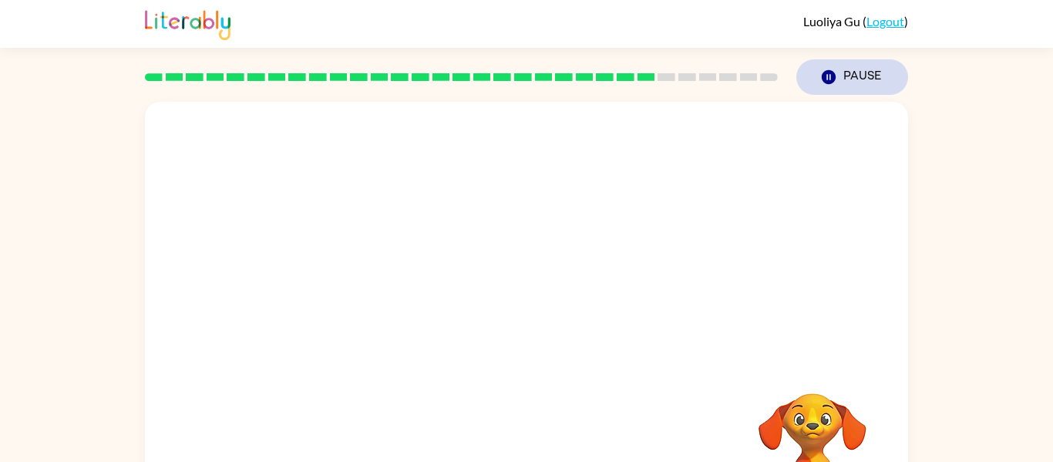
click at [841, 76] on button "Pause Pause" at bounding box center [852, 76] width 112 height 35
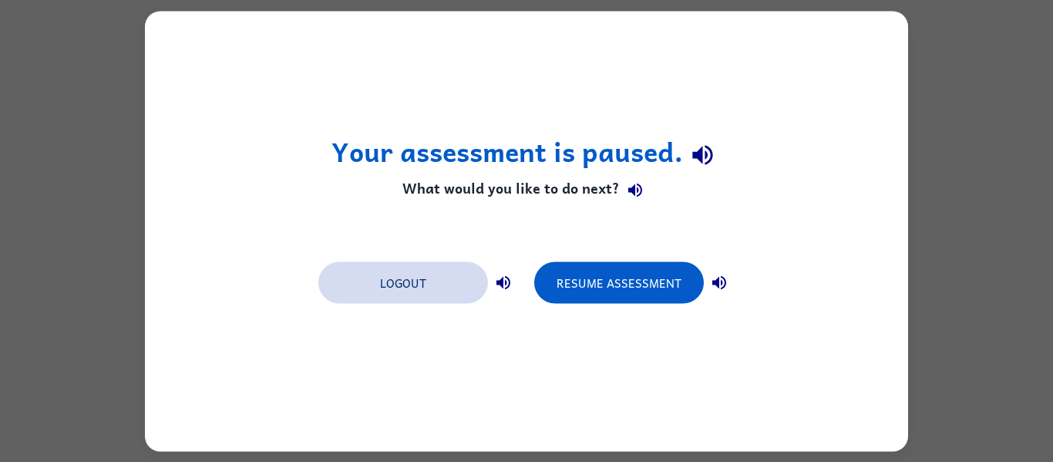
click at [412, 276] on button "Logout" at bounding box center [403, 282] width 170 height 42
